Goal: Task Accomplishment & Management: Complete application form

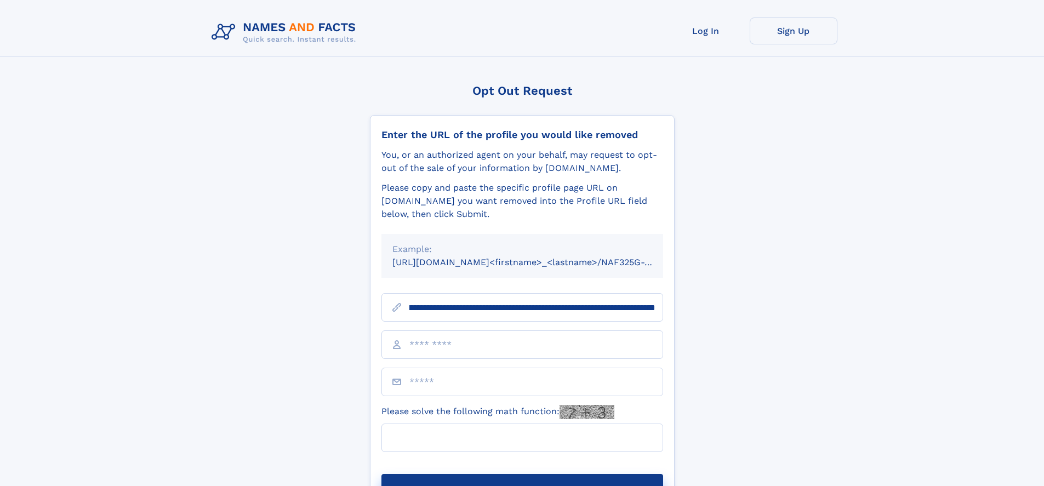
scroll to position [0, 138]
type input "**********"
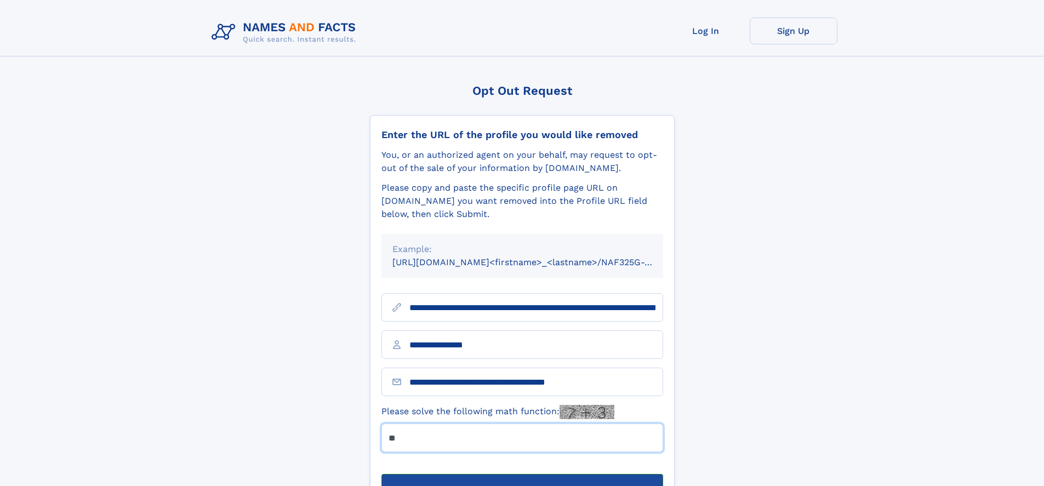
type input "**"
click at [522, 474] on button "Submit Opt Out Request" at bounding box center [522, 491] width 282 height 35
